Goal: Task Accomplishment & Management: Complete application form

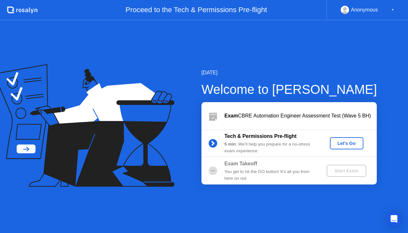
click at [336, 141] on div "Let's Go" at bounding box center [346, 143] width 28 height 5
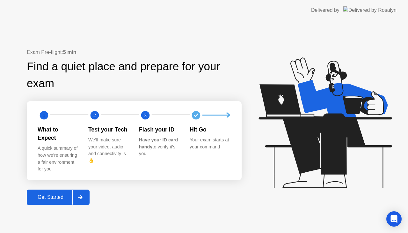
click at [60, 194] on div "Get Started" at bounding box center [51, 197] width 44 height 6
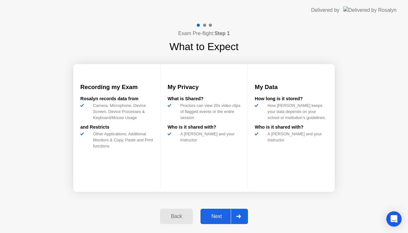
click at [215, 215] on div "Next" at bounding box center [216, 216] width 28 height 6
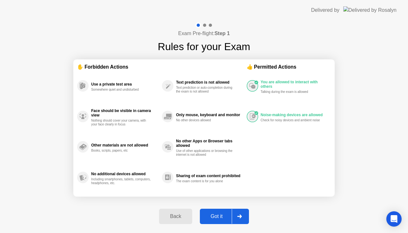
click at [215, 215] on div "Got it" at bounding box center [217, 216] width 30 height 6
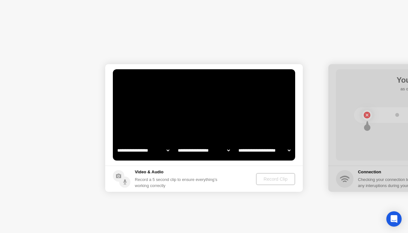
select select "**********"
select select "*******"
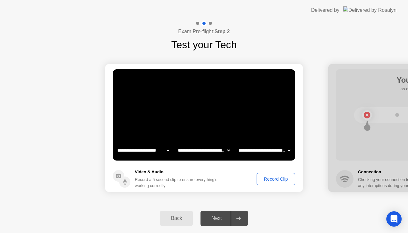
click at [277, 176] on div "Record Clip" at bounding box center [276, 178] width 34 height 5
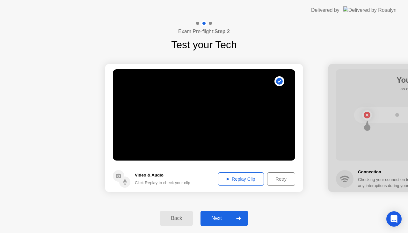
click at [213, 221] on div "Next" at bounding box center [216, 218] width 28 height 6
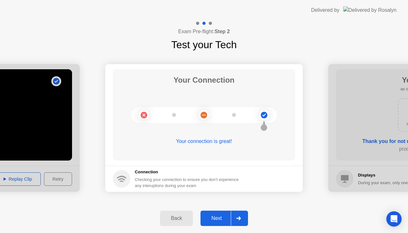
click at [213, 221] on div "Next" at bounding box center [216, 218] width 28 height 6
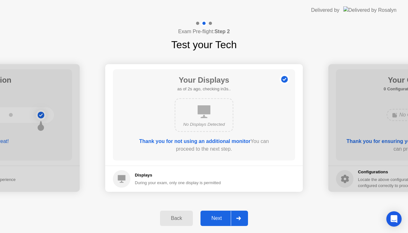
click at [216, 216] on div "Next" at bounding box center [216, 218] width 28 height 6
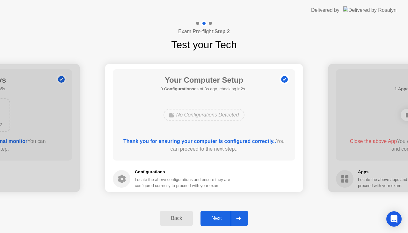
click at [216, 216] on div "Next" at bounding box center [216, 218] width 28 height 6
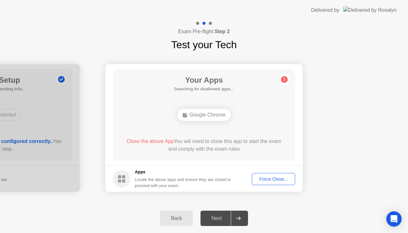
click at [270, 178] on div "Force Close..." at bounding box center [273, 178] width 39 height 5
click at [270, 177] on div "Force Close..." at bounding box center [273, 178] width 39 height 5
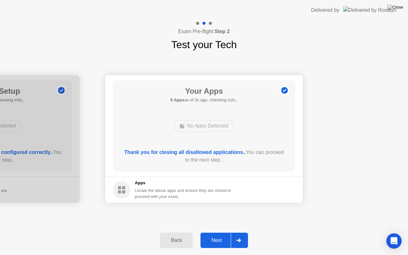
click at [213, 232] on button "Next" at bounding box center [223, 240] width 47 height 15
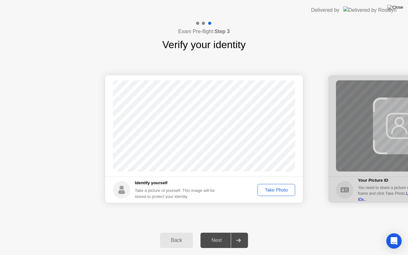
click at [279, 189] on div "Take Photo" at bounding box center [276, 189] width 33 height 5
click at [213, 232] on div "Next" at bounding box center [216, 240] width 28 height 6
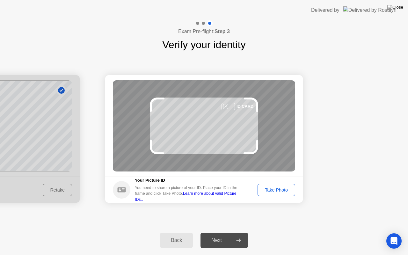
click at [272, 189] on div "Take Photo" at bounding box center [276, 189] width 33 height 5
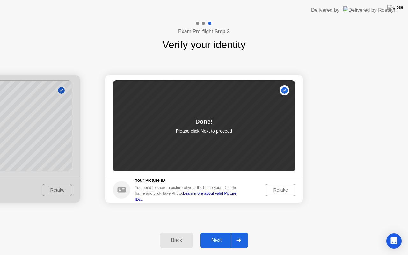
click at [276, 190] on div "Retake" at bounding box center [280, 189] width 25 height 5
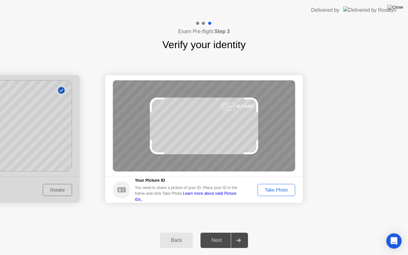
click at [276, 190] on div "Take Photo" at bounding box center [276, 189] width 33 height 5
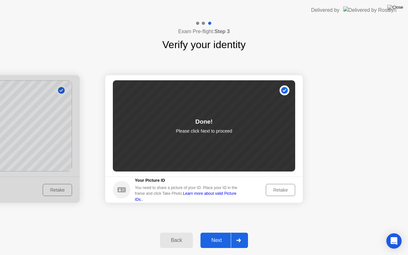
click at [214, 232] on div "Next" at bounding box center [216, 240] width 28 height 6
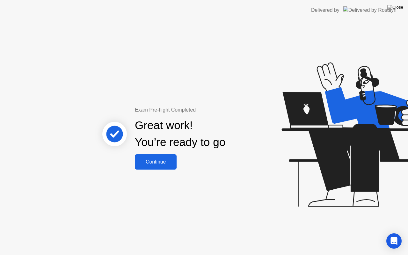
click at [169, 168] on button "Continue" at bounding box center [156, 161] width 42 height 15
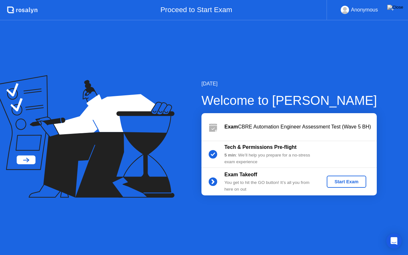
click at [342, 183] on div "Start Exam" at bounding box center [346, 181] width 34 height 5
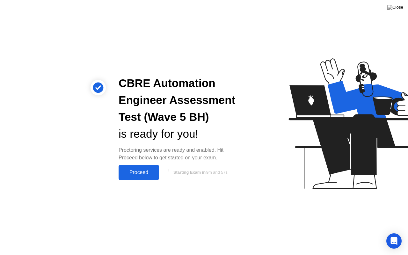
click at [142, 172] on div "Proceed" at bounding box center [138, 173] width 37 height 6
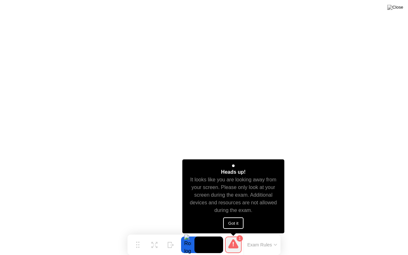
click at [236, 221] on button "Got it" at bounding box center [233, 222] width 20 height 11
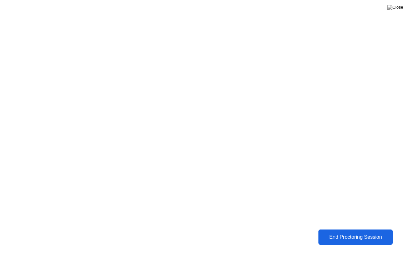
click at [340, 232] on div "End Proctoring Session" at bounding box center [355, 237] width 71 height 6
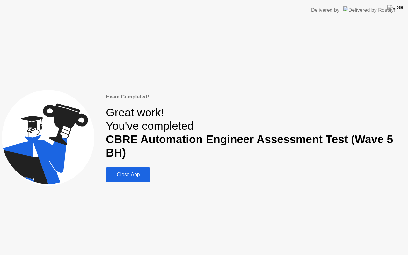
click at [139, 172] on div "Close App" at bounding box center [128, 175] width 41 height 6
